Goal: Transaction & Acquisition: Subscribe to service/newsletter

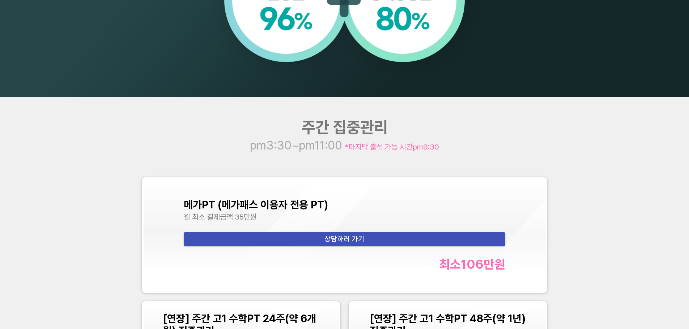
scroll to position [976, 0]
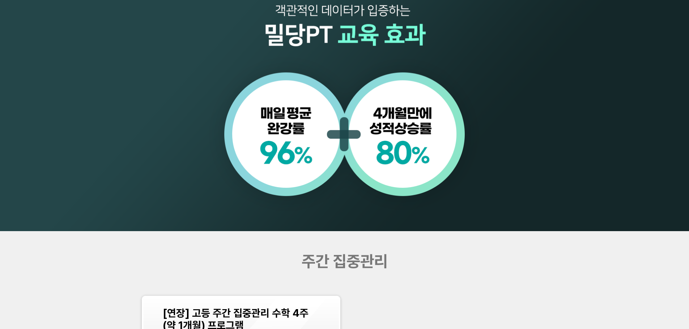
scroll to position [832, 0]
